Goal: Find specific page/section: Find specific page/section

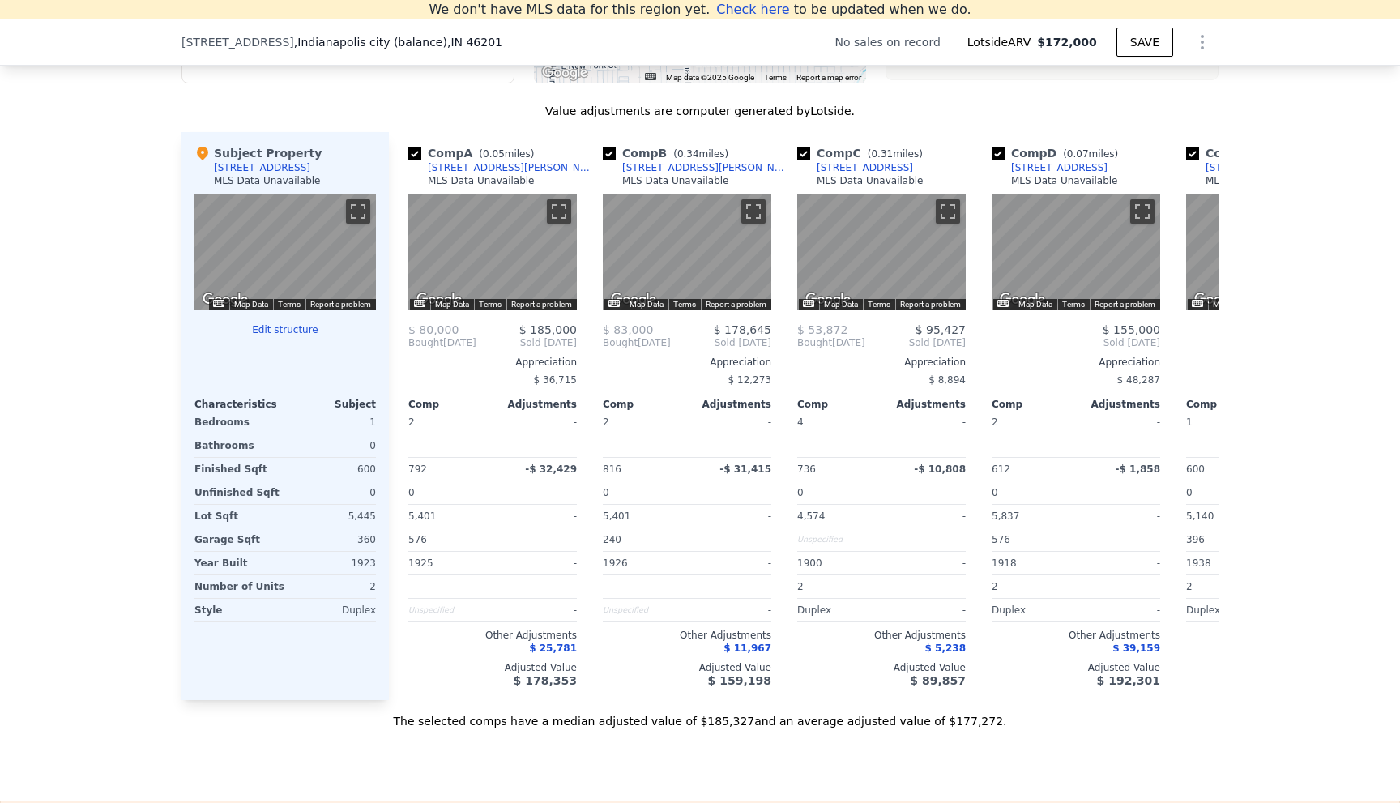
scroll to position [1521, 0]
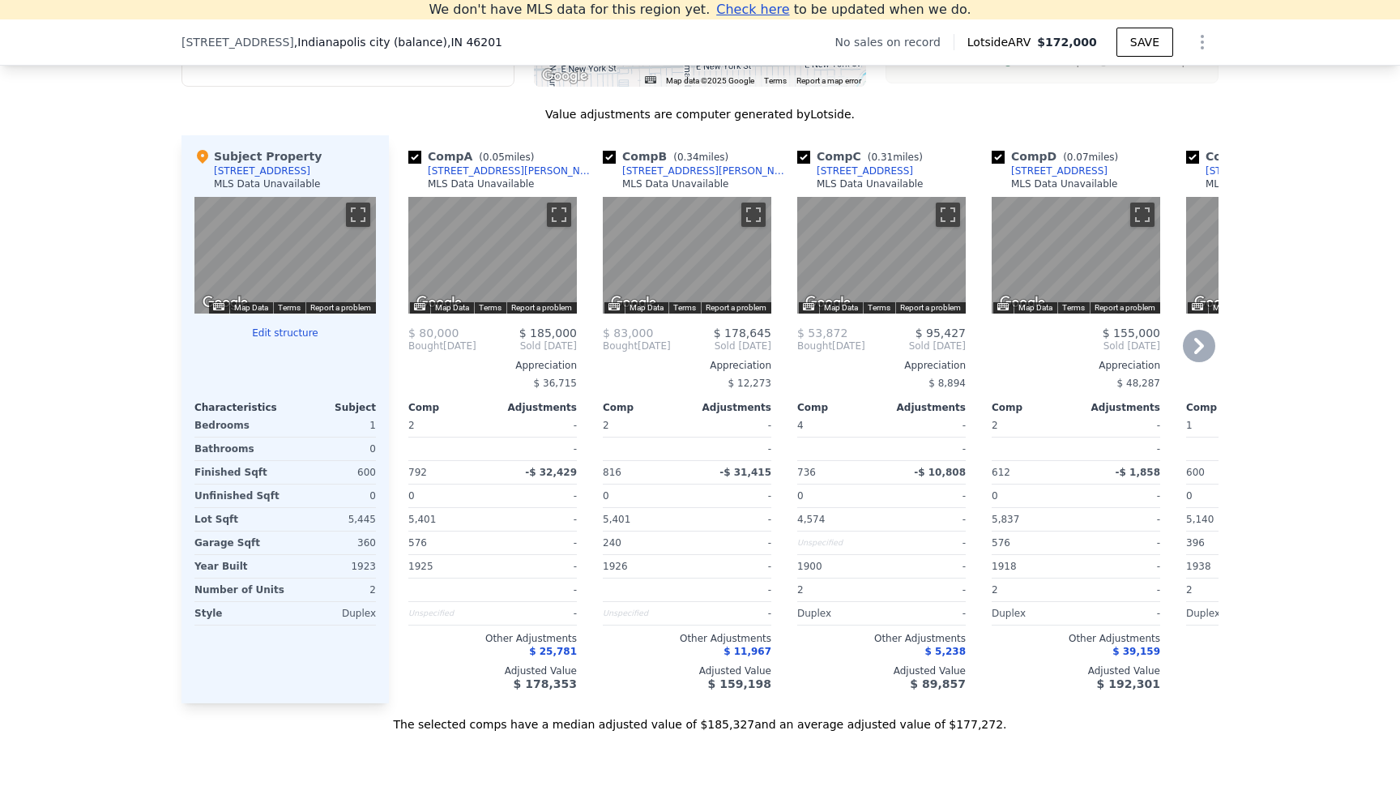
click at [1204, 353] on icon at bounding box center [1199, 346] width 32 height 32
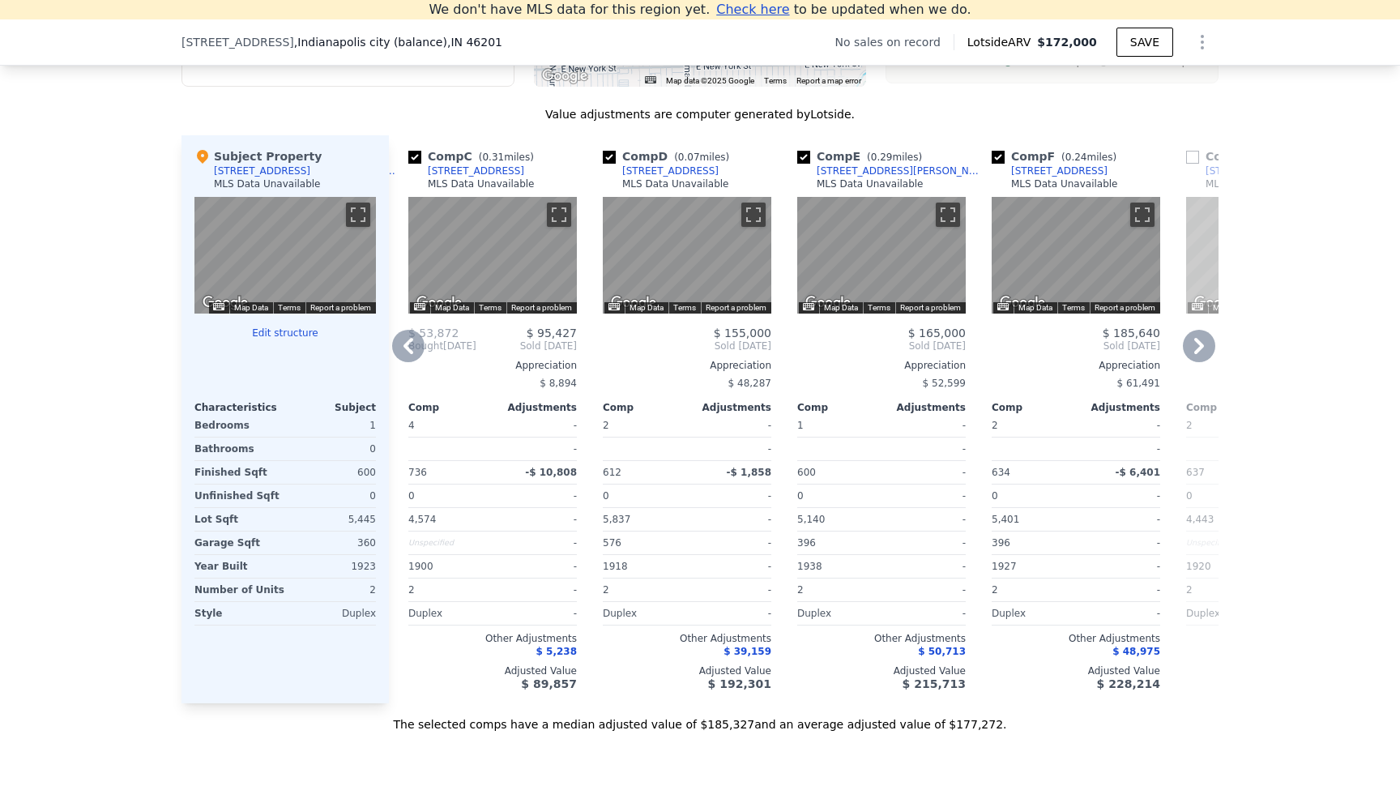
click at [1204, 353] on icon at bounding box center [1199, 346] width 32 height 32
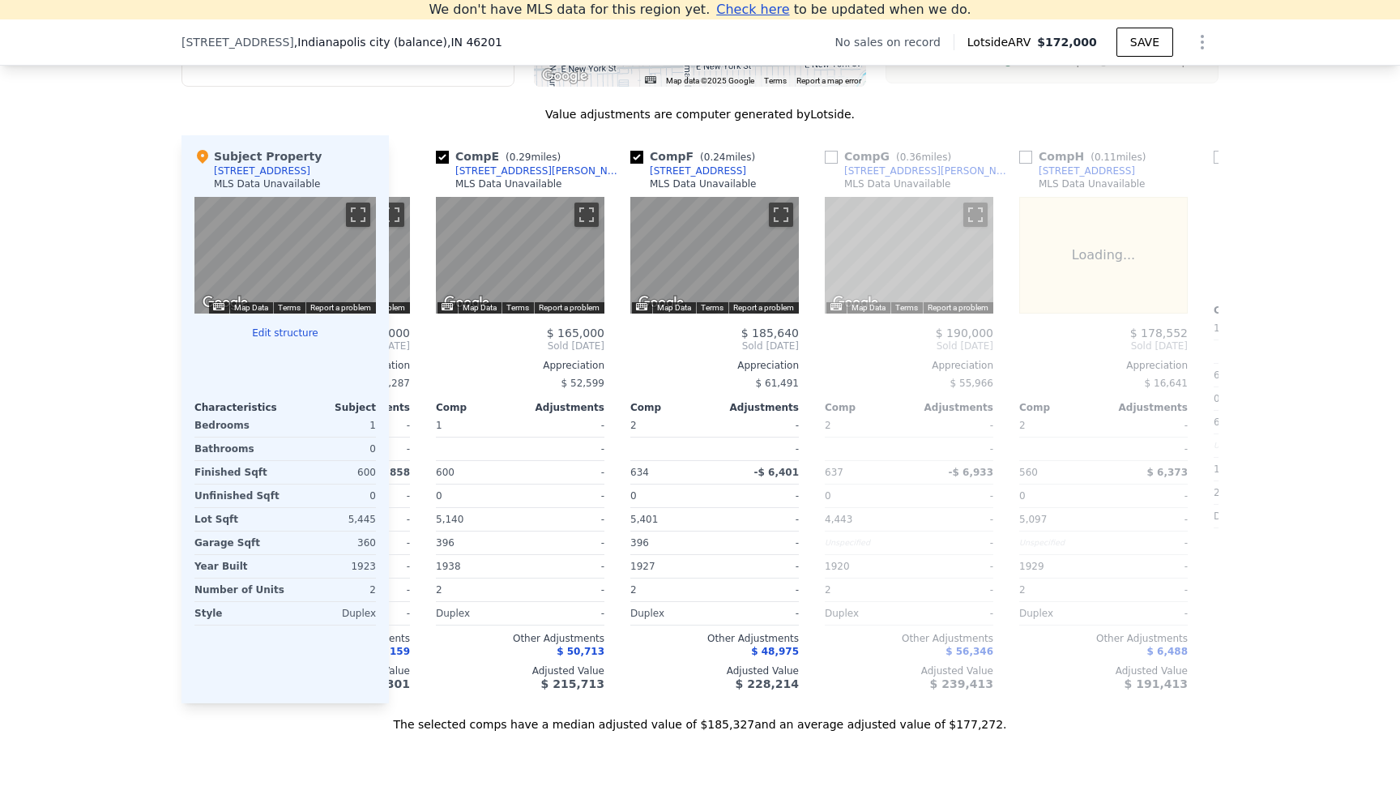
scroll to position [0, 778]
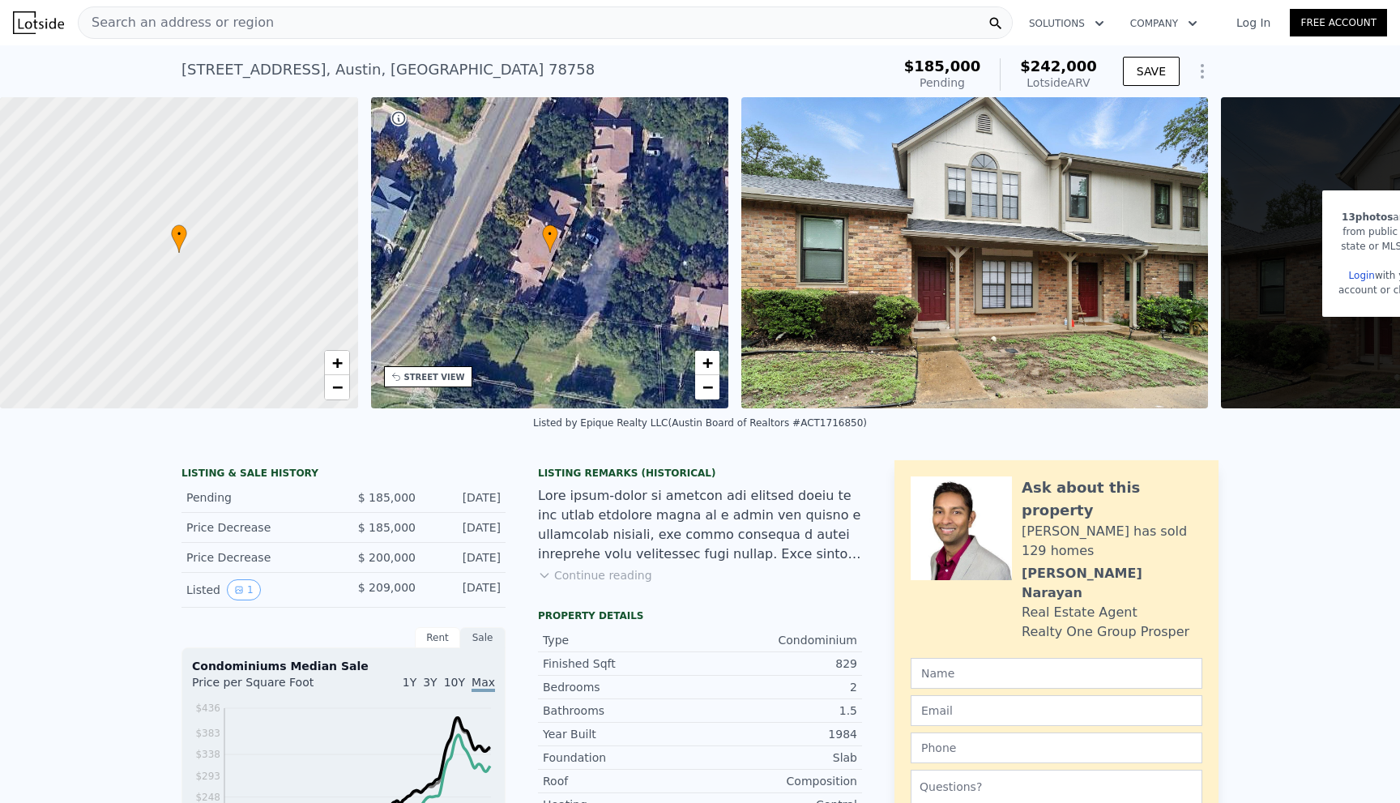
click at [1036, 278] on img at bounding box center [975, 252] width 467 height 311
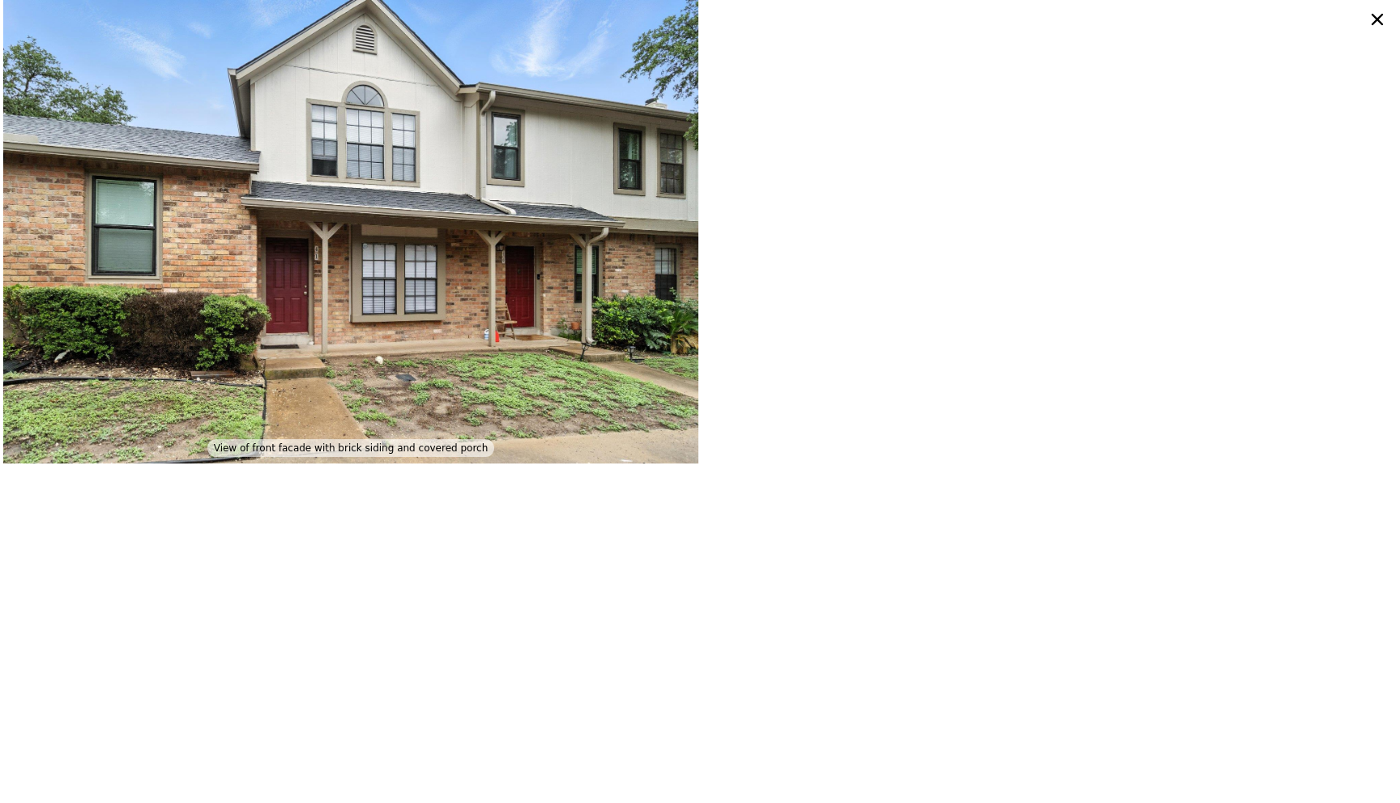
click at [401, 326] on img at bounding box center [350, 232] width 695 height 464
click at [401, 325] on img at bounding box center [350, 232] width 695 height 464
click at [402, 323] on img at bounding box center [350, 232] width 695 height 464
click at [307, 326] on img at bounding box center [350, 232] width 695 height 464
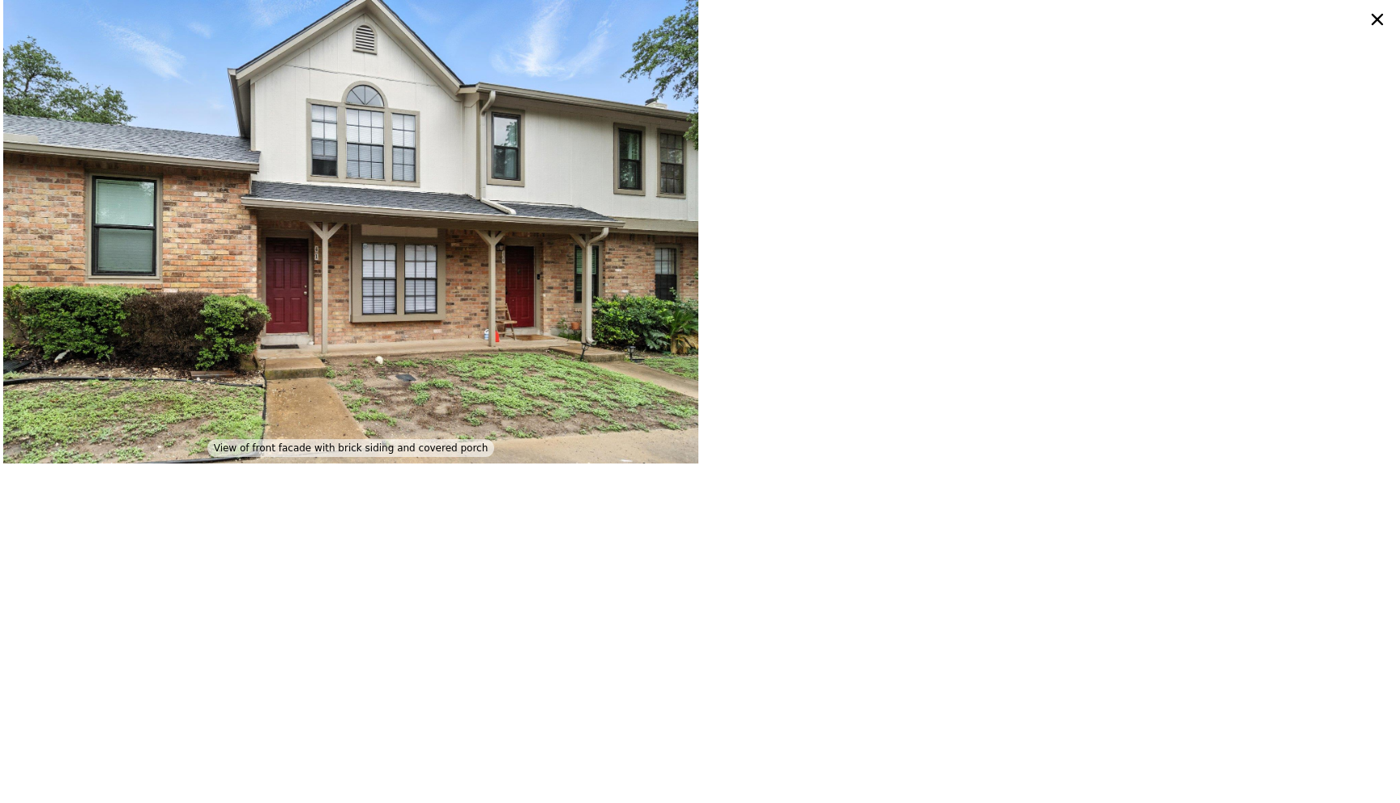
click at [307, 326] on img at bounding box center [350, 232] width 695 height 464
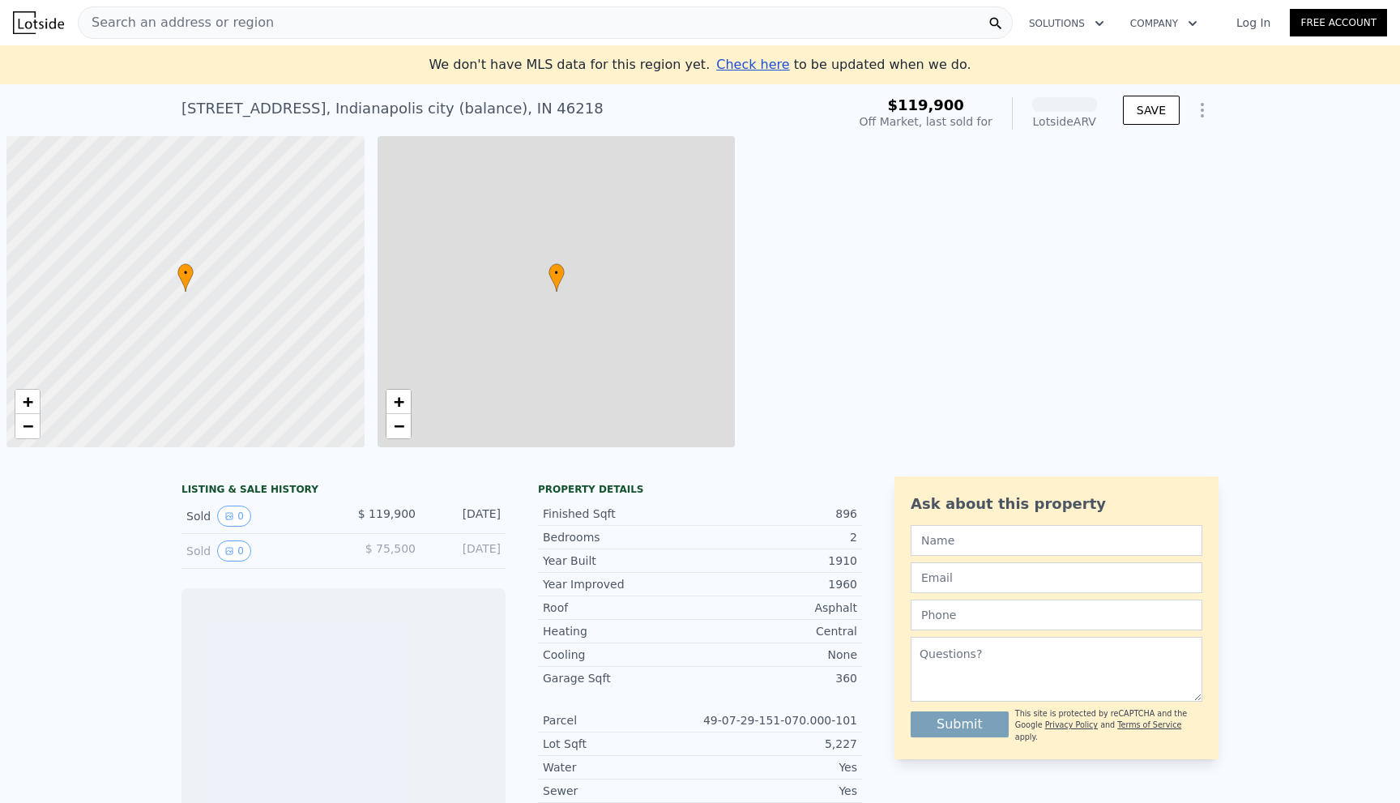
scroll to position [0, 6]
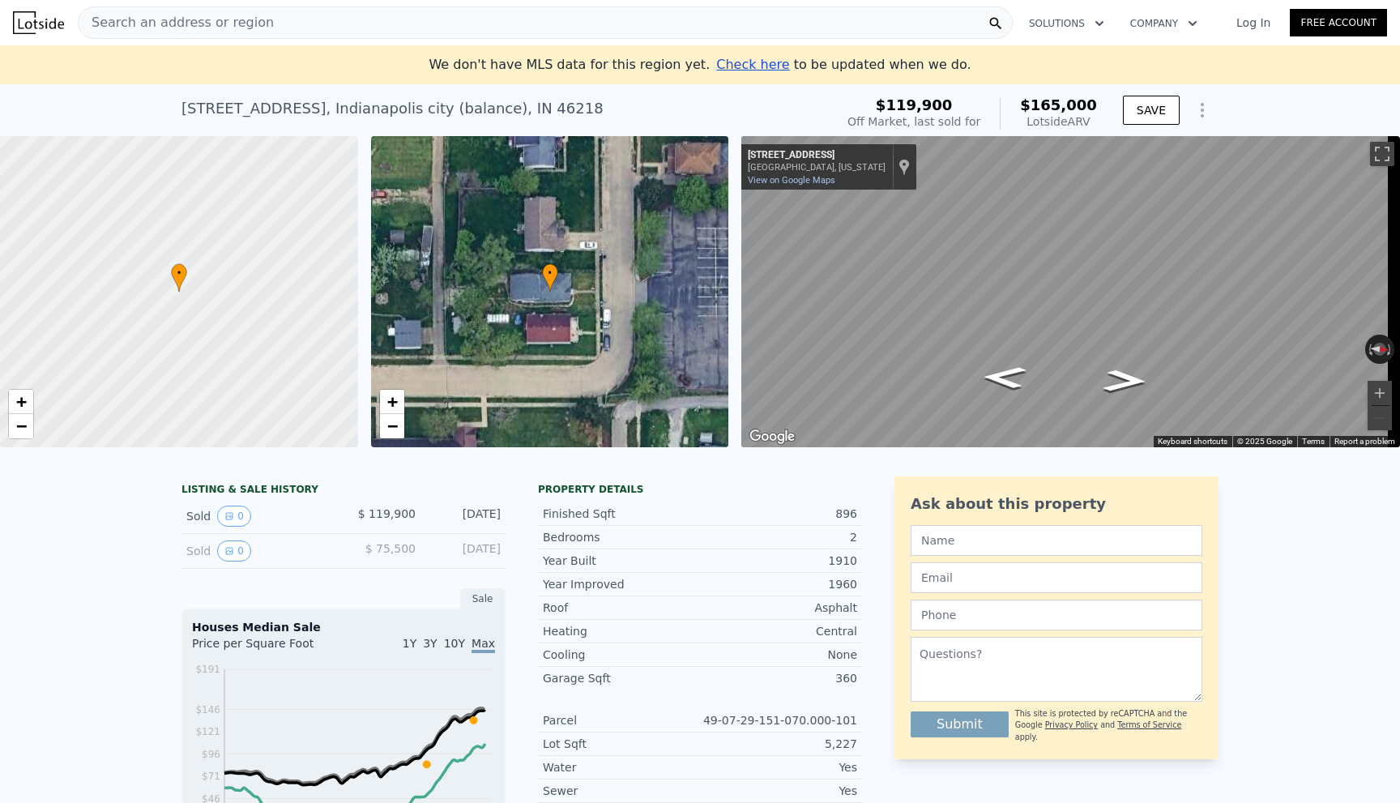
click at [1014, 379] on icon "Go South, Eastern Ave" at bounding box center [1004, 377] width 81 height 32
click at [1113, 383] on icon "Go North, Eastern Ave" at bounding box center [1125, 381] width 83 height 33
click at [1113, 383] on icon "Go North, Eastern Ave" at bounding box center [1125, 381] width 81 height 32
